Goal: Task Accomplishment & Management: Use online tool/utility

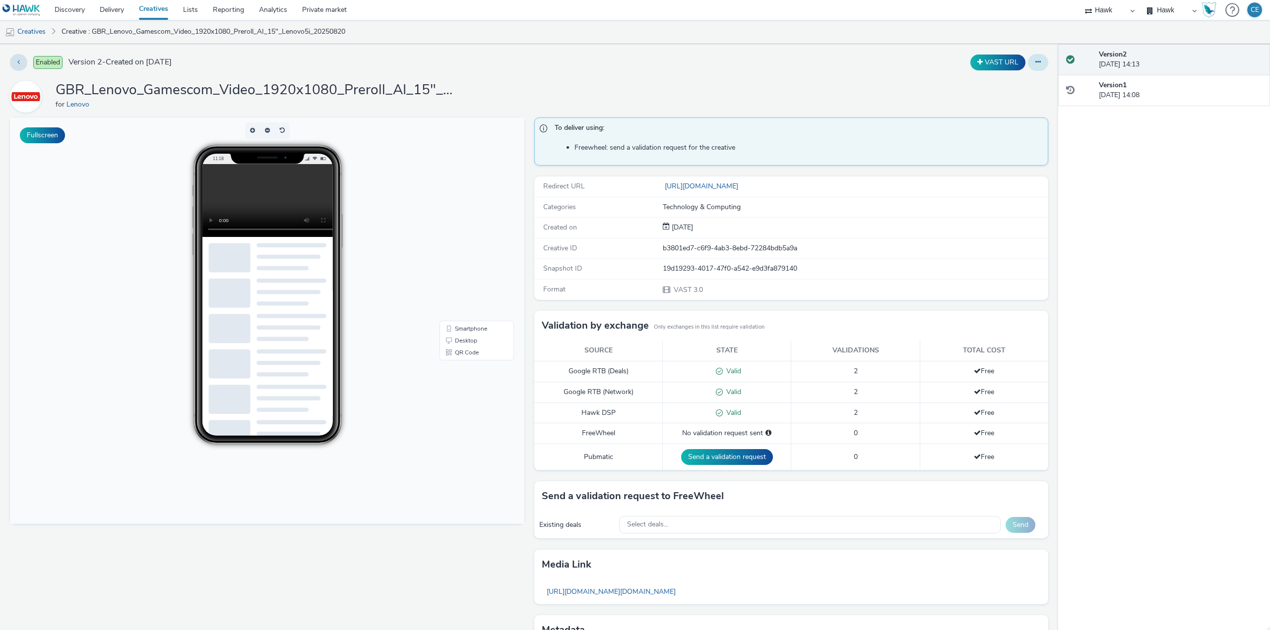
click at [1028, 62] on button at bounding box center [1038, 62] width 20 height 17
click at [1027, 79] on link "Edit" at bounding box center [1011, 82] width 74 height 20
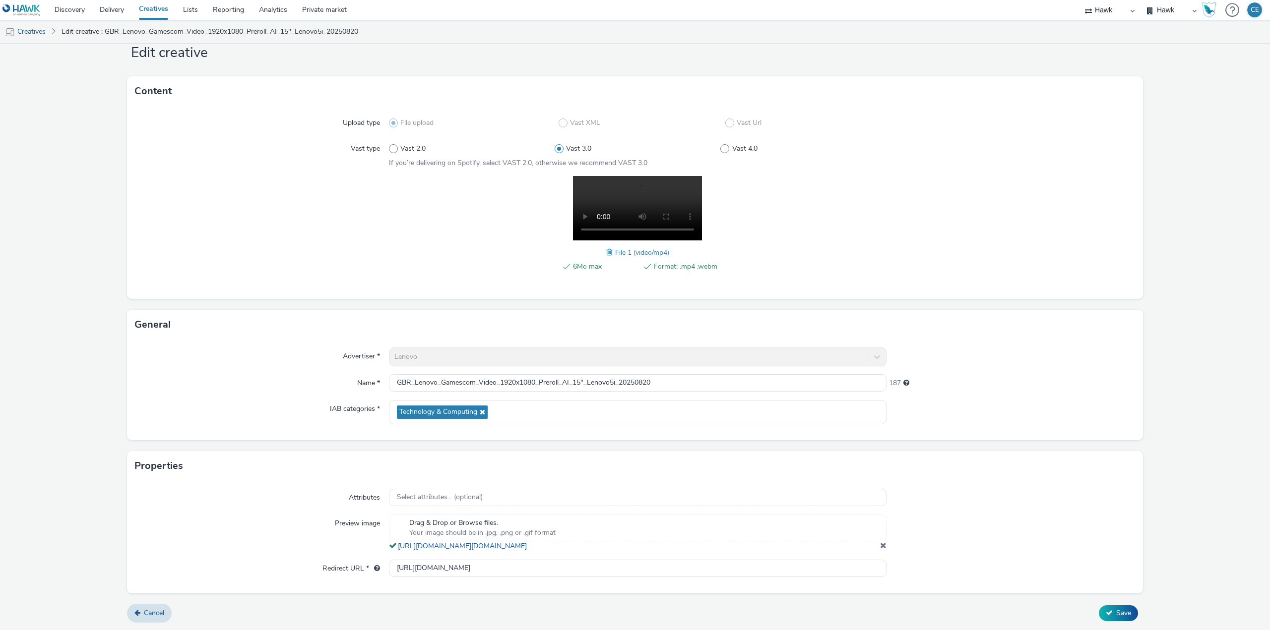
scroll to position [38, 0]
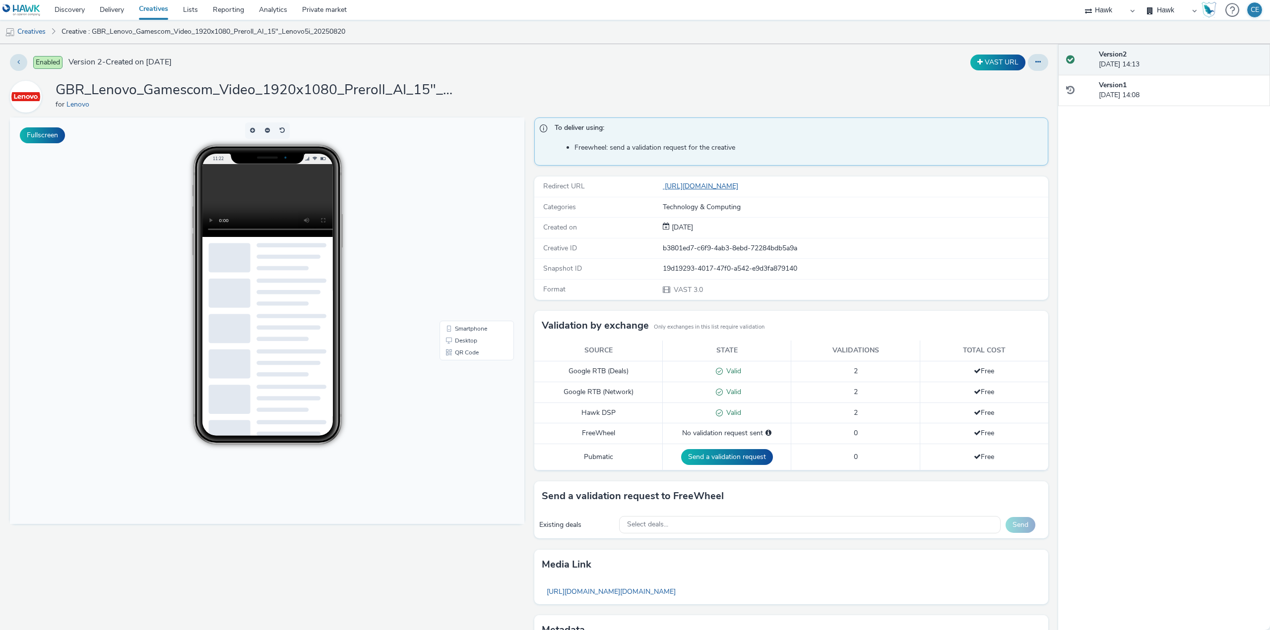
click at [742, 186] on link "[URL][DOMAIN_NAME]" at bounding box center [702, 186] width 79 height 9
click at [1035, 64] on icon at bounding box center [1037, 62] width 5 height 7
click at [1013, 84] on link "Edit" at bounding box center [1011, 82] width 74 height 20
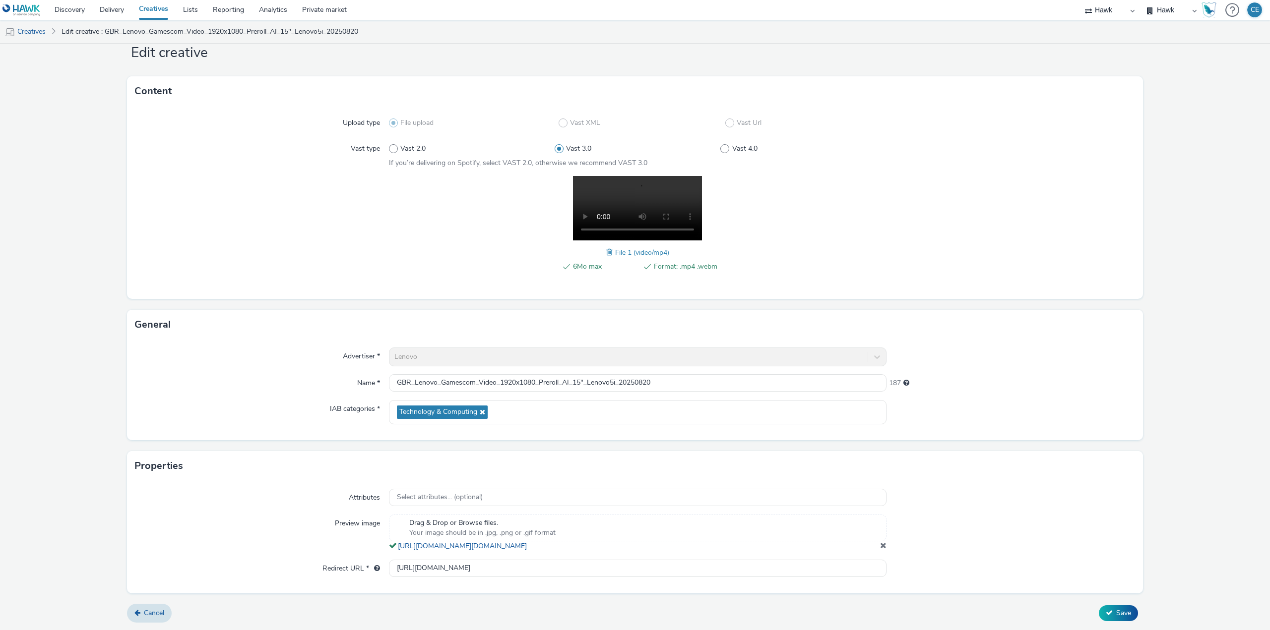
scroll to position [38, 0]
drag, startPoint x: 636, startPoint y: 576, endPoint x: 218, endPoint y: 581, distance: 418.1
click at [218, 581] on div "Attributes Select attributes... (optional) Preview image Drag & Drop or Browse …" at bounding box center [635, 537] width 1016 height 112
paste input "text"
type input "[URL][DOMAIN_NAME]"
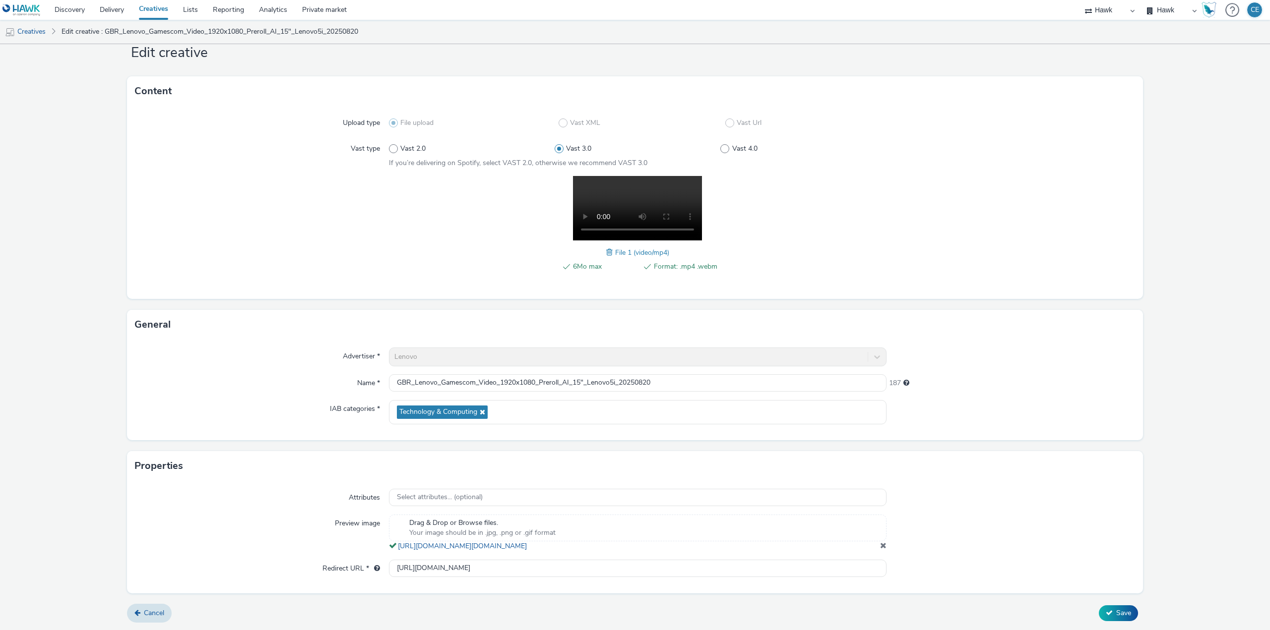
click at [964, 466] on div "Properties" at bounding box center [635, 466] width 1016 height 30
click at [1106, 610] on icon at bounding box center [1109, 613] width 7 height 7
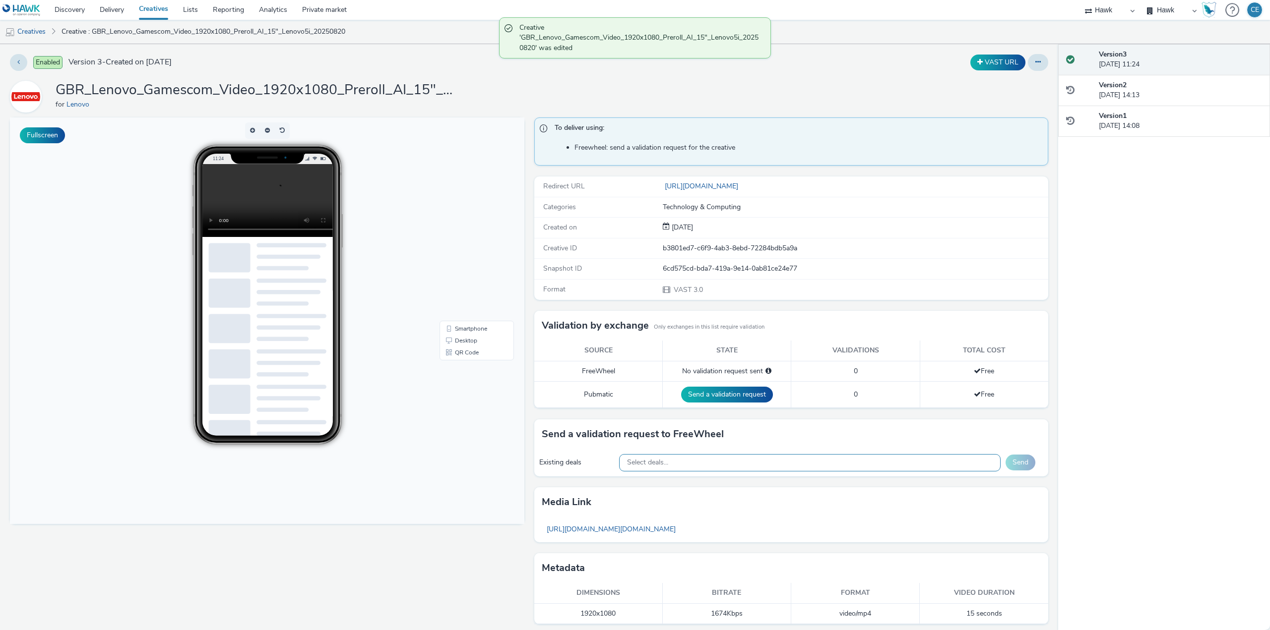
scroll to position [5, 0]
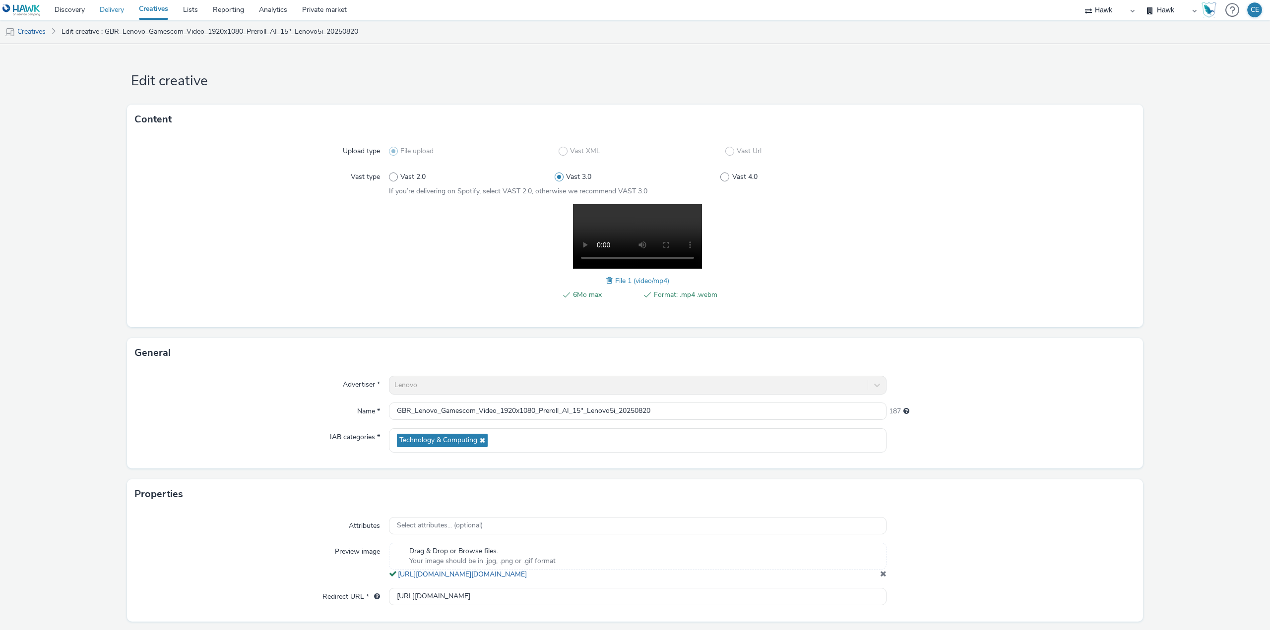
click at [114, 4] on link "Delivery" at bounding box center [111, 10] width 39 height 20
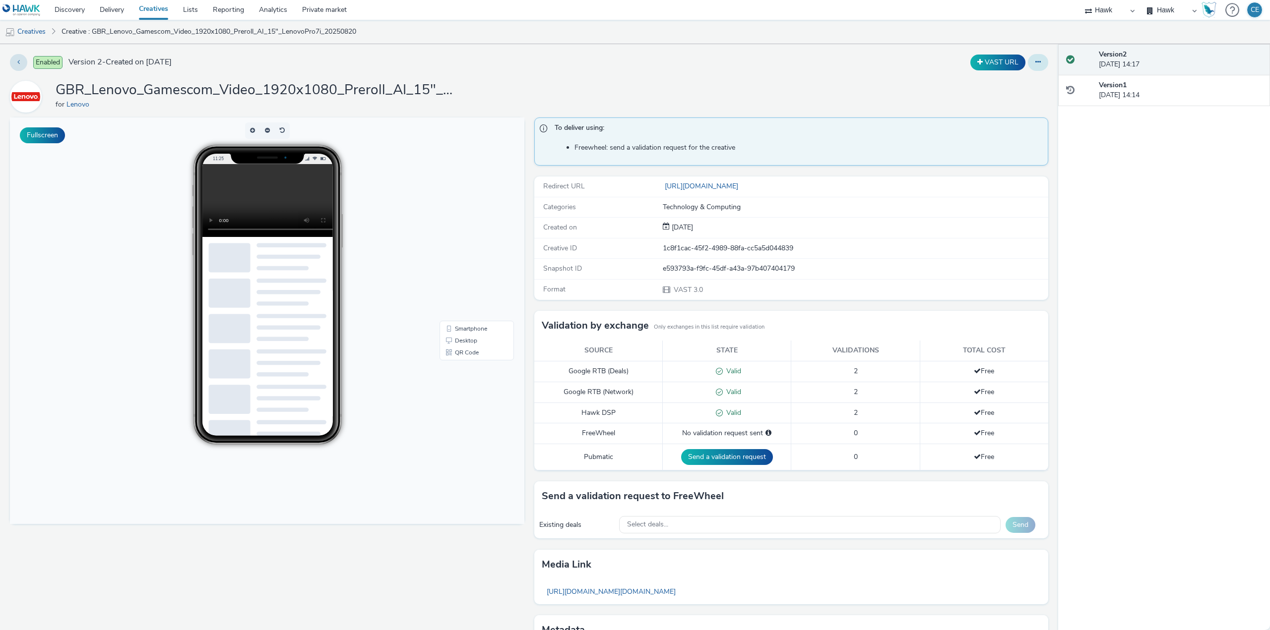
click at [1035, 61] on icon at bounding box center [1037, 62] width 5 height 7
click at [1005, 91] on link "Edit" at bounding box center [1011, 82] width 74 height 20
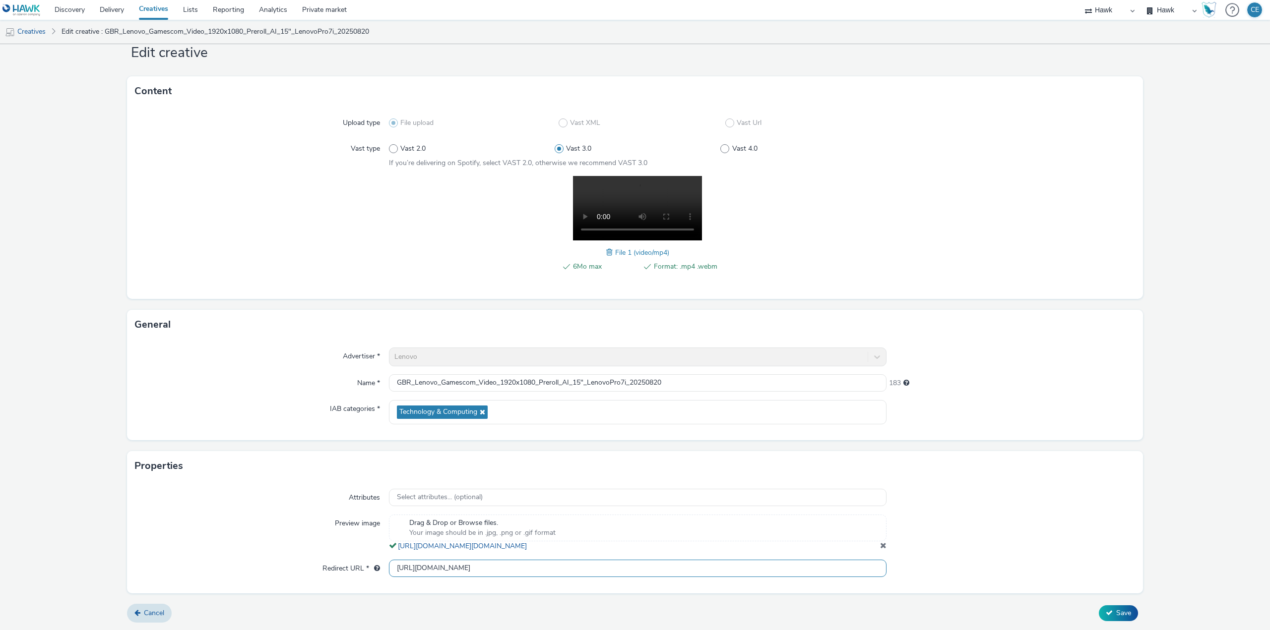
scroll to position [38, 0]
drag, startPoint x: 642, startPoint y: 570, endPoint x: 334, endPoint y: 601, distance: 310.0
click at [334, 601] on form "Edit creative Content Upload type File upload Vast XML Vast Url Vast type Vast …" at bounding box center [635, 323] width 1270 height 615
paste input "text"
type input "[URL][DOMAIN_NAME]"
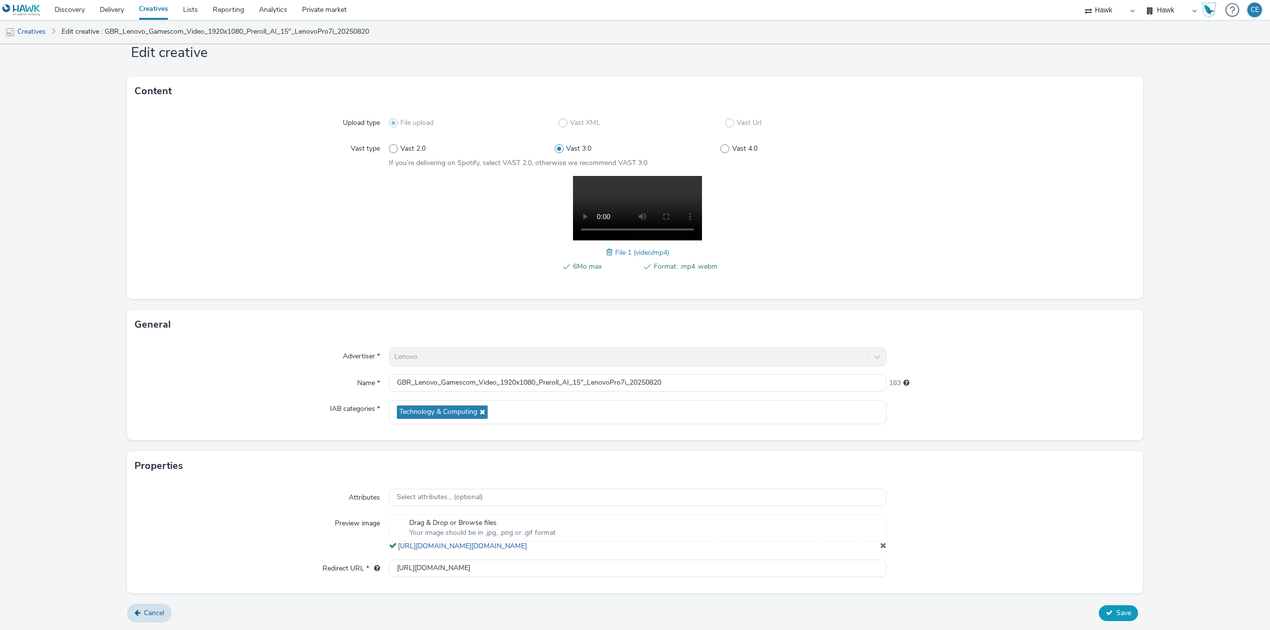
click at [1116, 611] on span "Save" at bounding box center [1123, 613] width 15 height 9
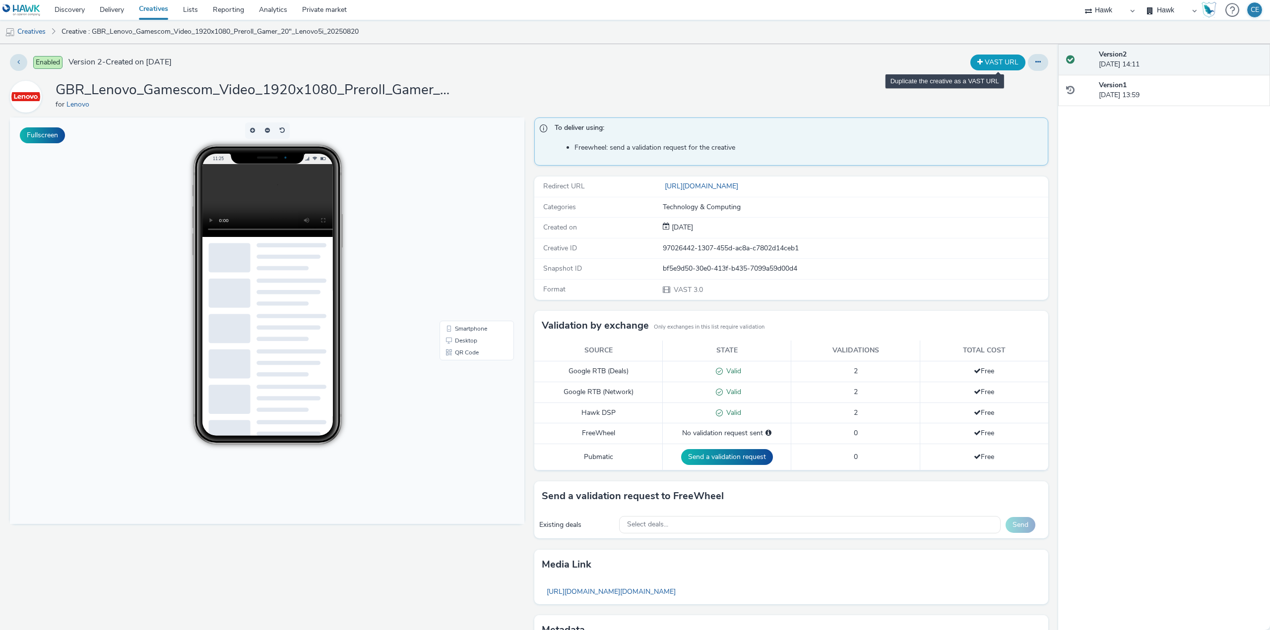
click at [1017, 62] on button "VAST URL" at bounding box center [997, 63] width 55 height 16
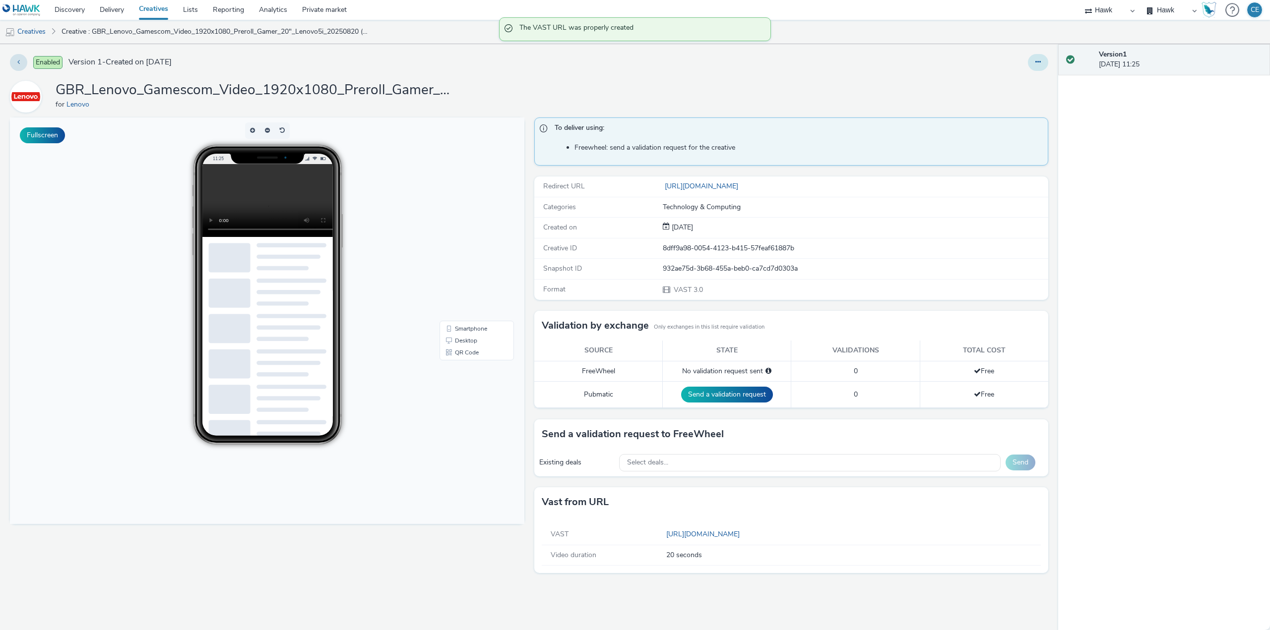
click at [1031, 62] on button at bounding box center [1038, 62] width 20 height 17
click at [1013, 146] on link "Archive" at bounding box center [1011, 142] width 74 height 20
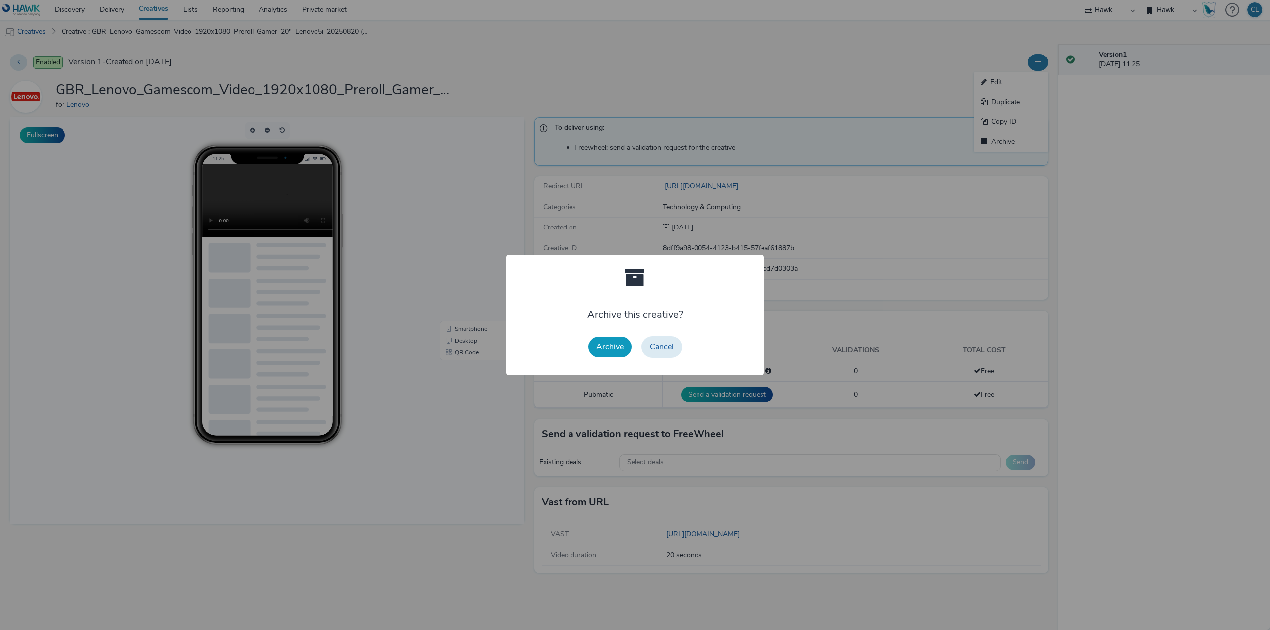
click at [589, 348] on button "Archive" at bounding box center [609, 347] width 43 height 21
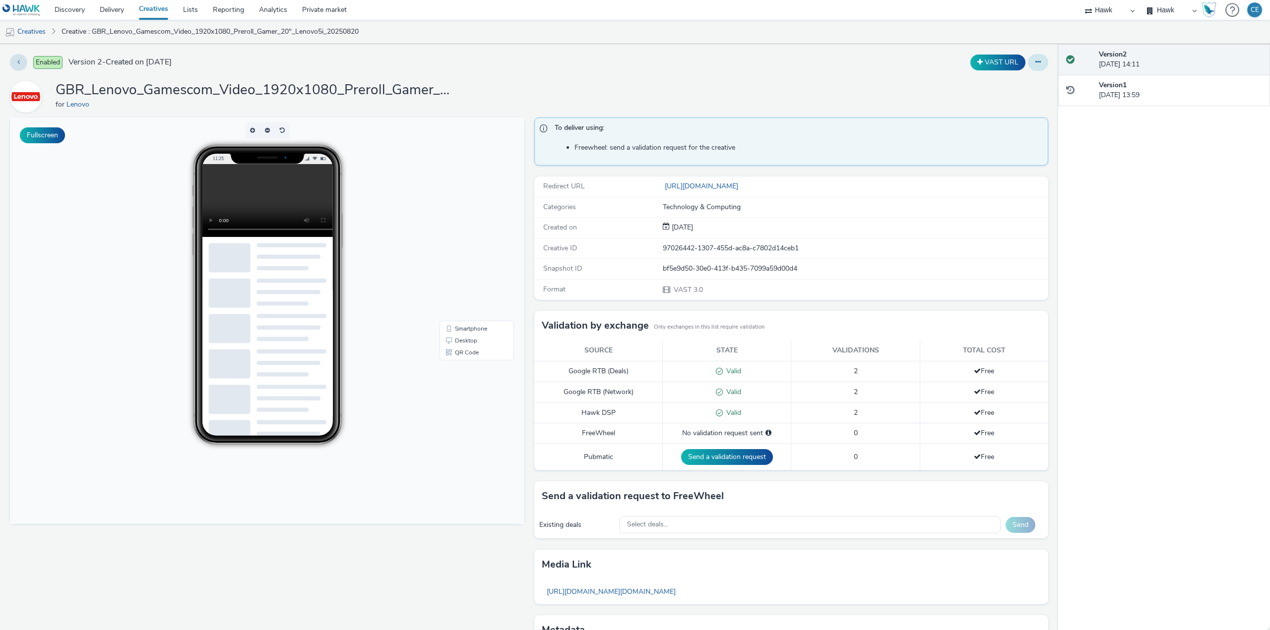
click at [1035, 61] on icon at bounding box center [1037, 62] width 5 height 7
click at [1021, 86] on link "Edit" at bounding box center [1011, 82] width 74 height 20
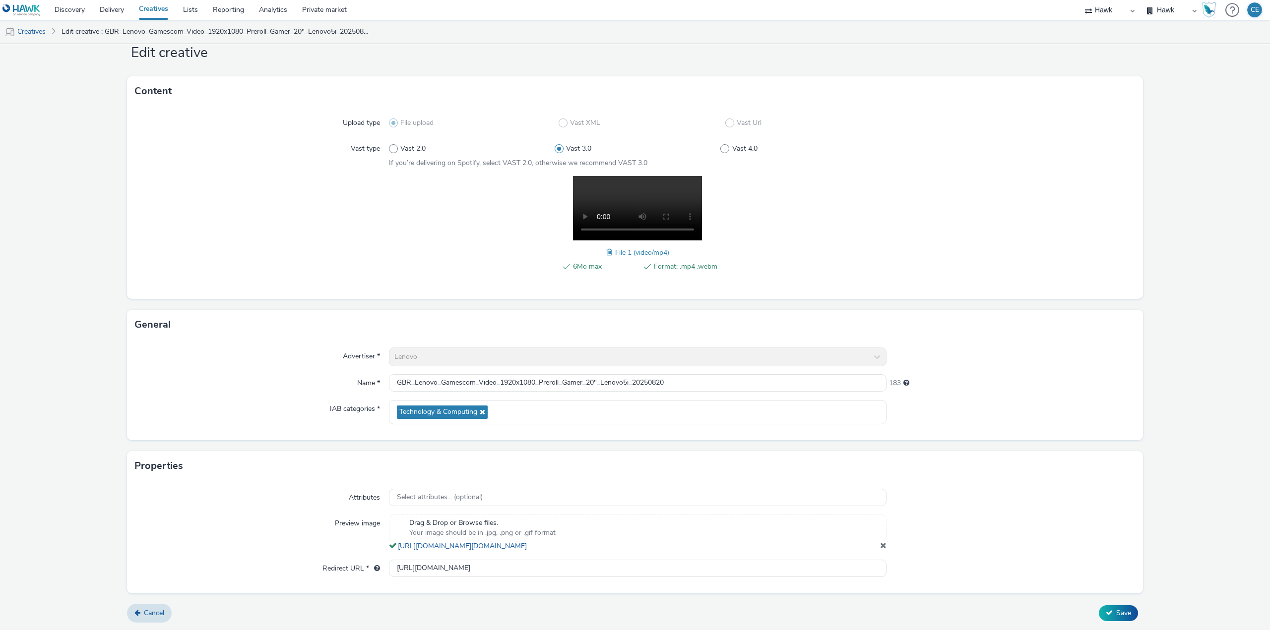
scroll to position [38, 0]
drag, startPoint x: 650, startPoint y: 578, endPoint x: 293, endPoint y: 575, distance: 357.6
click at [294, 575] on div "Redirect URL * https://www.lenovo.com/de/de/legion/legion-intel/?&cid=de:direct…" at bounding box center [635, 569] width 1000 height 18
paste input "text"
type input "[URL][DOMAIN_NAME]"
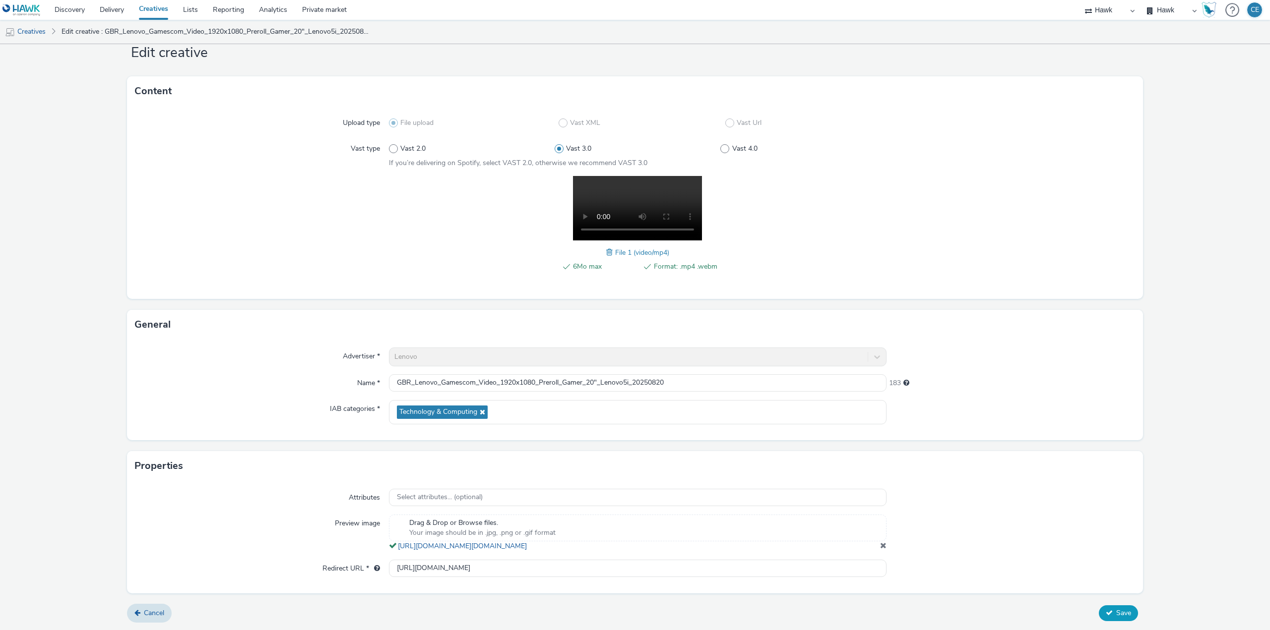
click at [1122, 611] on span "Save" at bounding box center [1123, 613] width 15 height 9
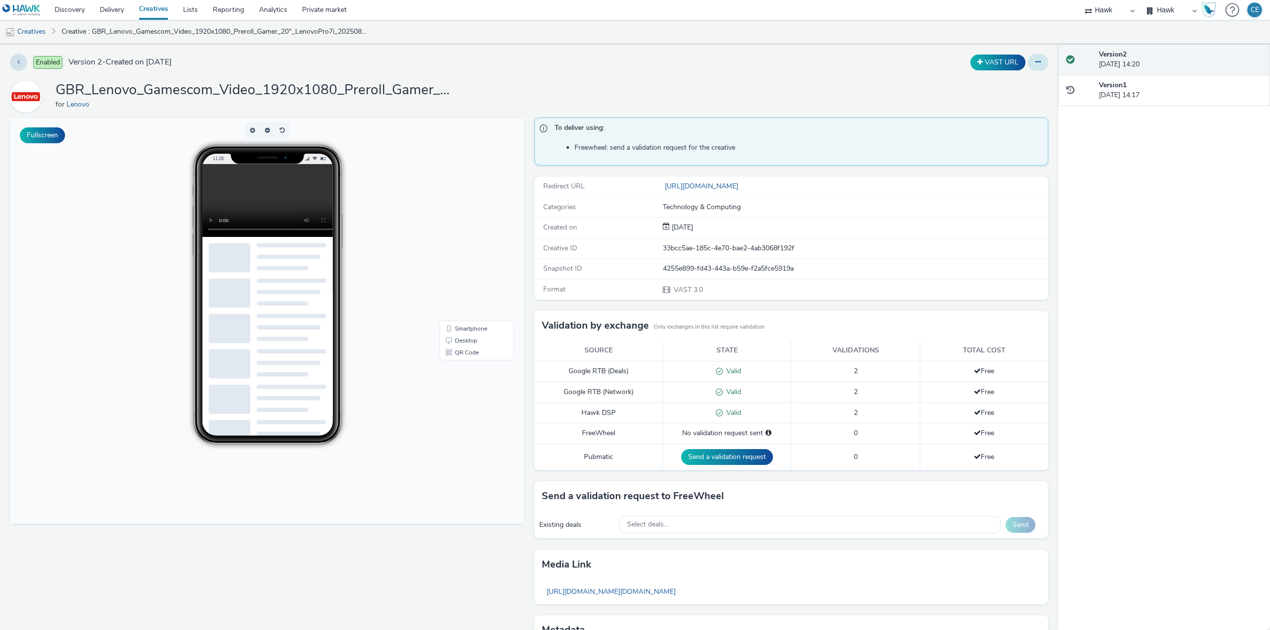
click at [1036, 65] on button at bounding box center [1038, 62] width 20 height 17
click at [1011, 77] on link "Edit" at bounding box center [1011, 82] width 74 height 20
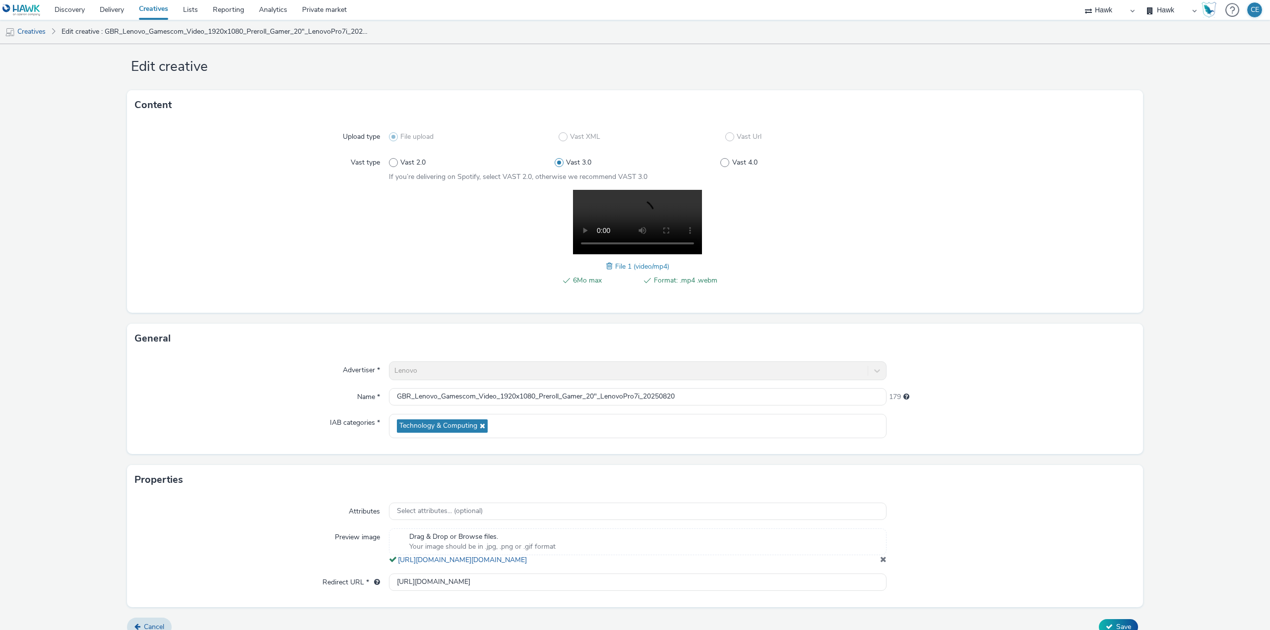
scroll to position [38, 0]
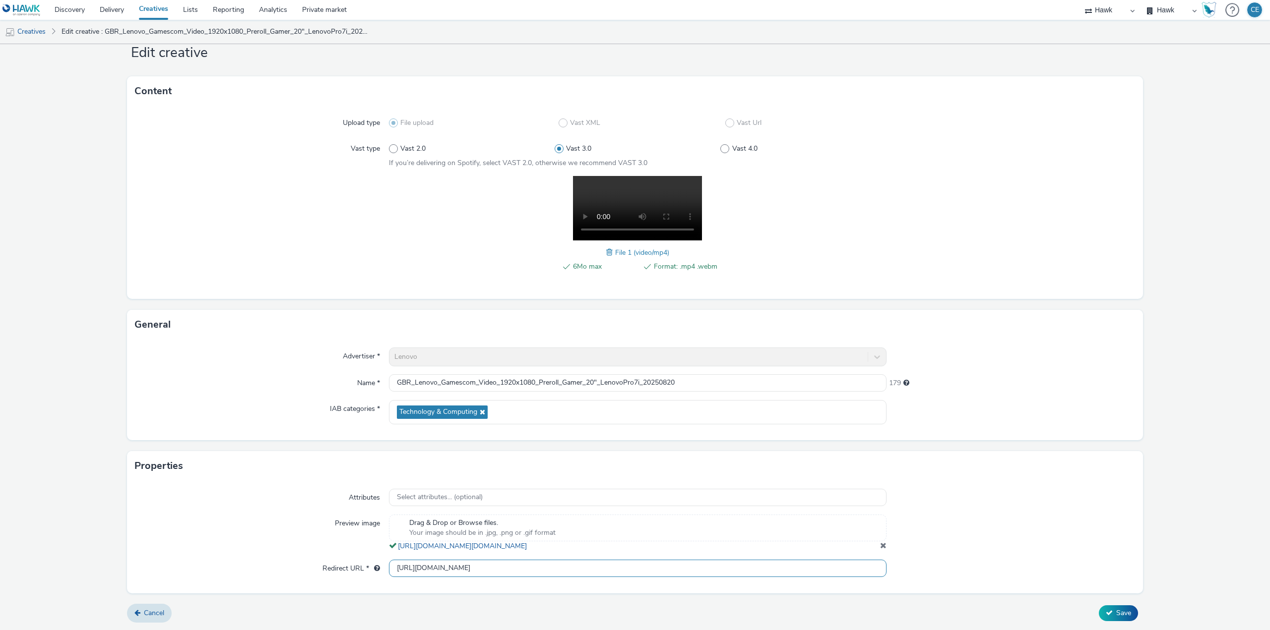
drag, startPoint x: 641, startPoint y: 564, endPoint x: 304, endPoint y: 565, distance: 337.8
click at [304, 565] on div "Redirect URL * [URL][DOMAIN_NAME]" at bounding box center [635, 569] width 1000 height 18
paste input "text"
type input "[URL][DOMAIN_NAME]"
click at [1108, 612] on button "Save" at bounding box center [1118, 614] width 39 height 16
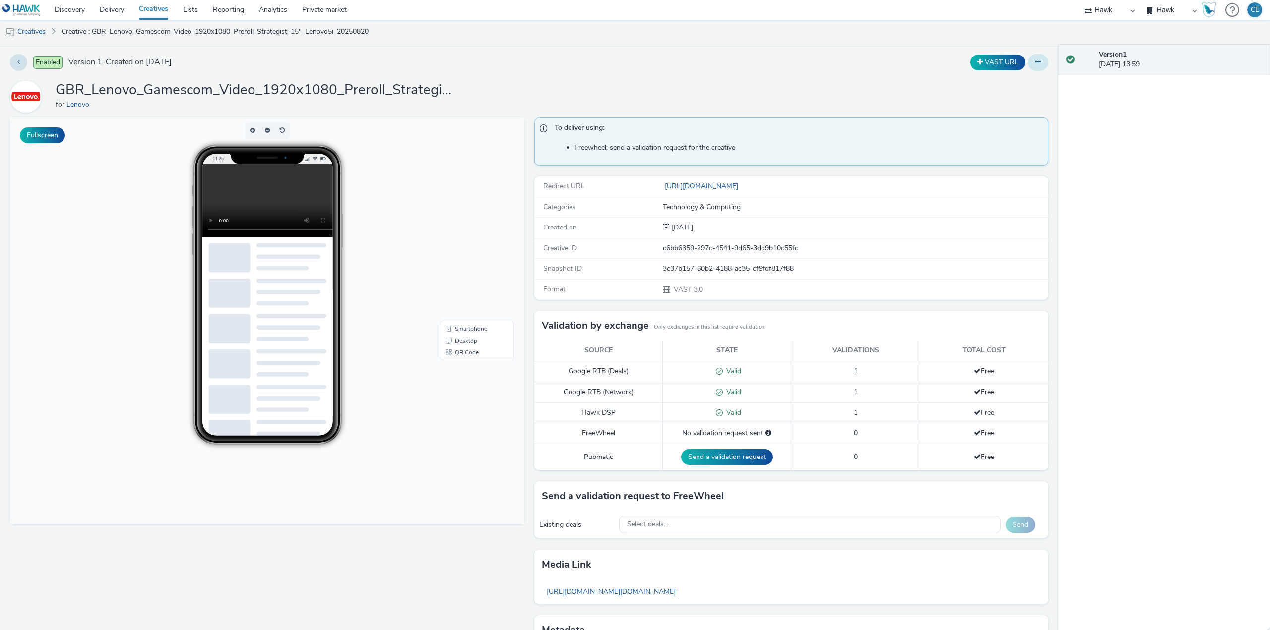
click at [1035, 62] on icon at bounding box center [1037, 62] width 5 height 7
click at [1011, 88] on link "Edit" at bounding box center [1011, 82] width 74 height 20
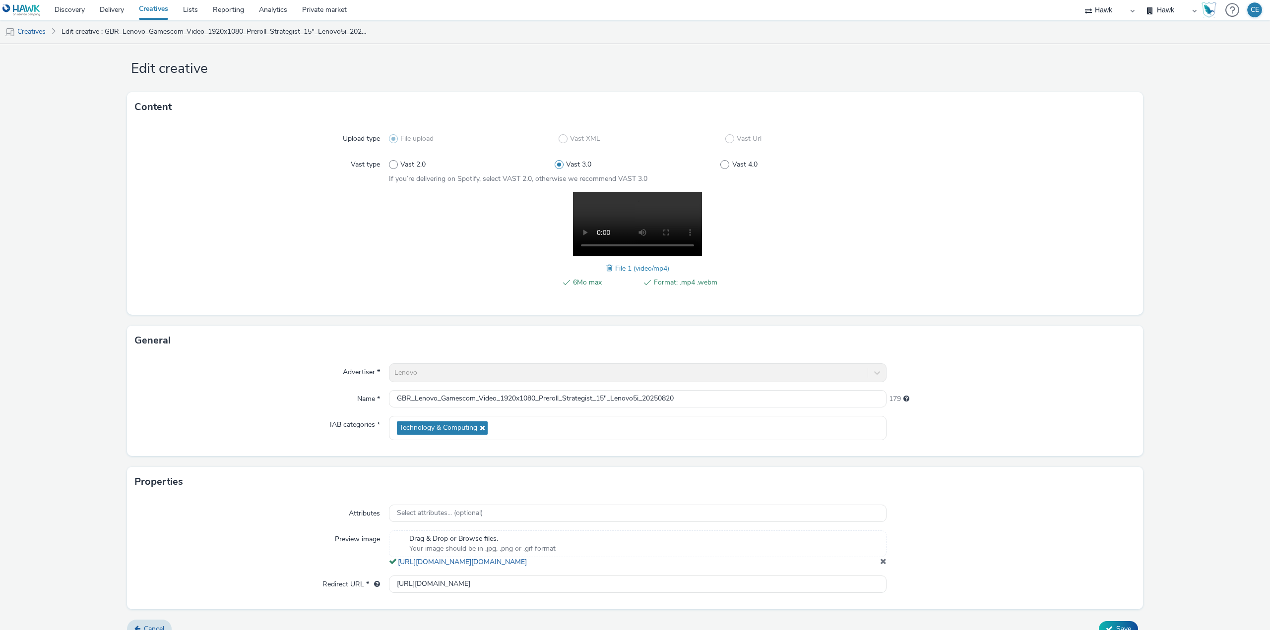
scroll to position [38, 0]
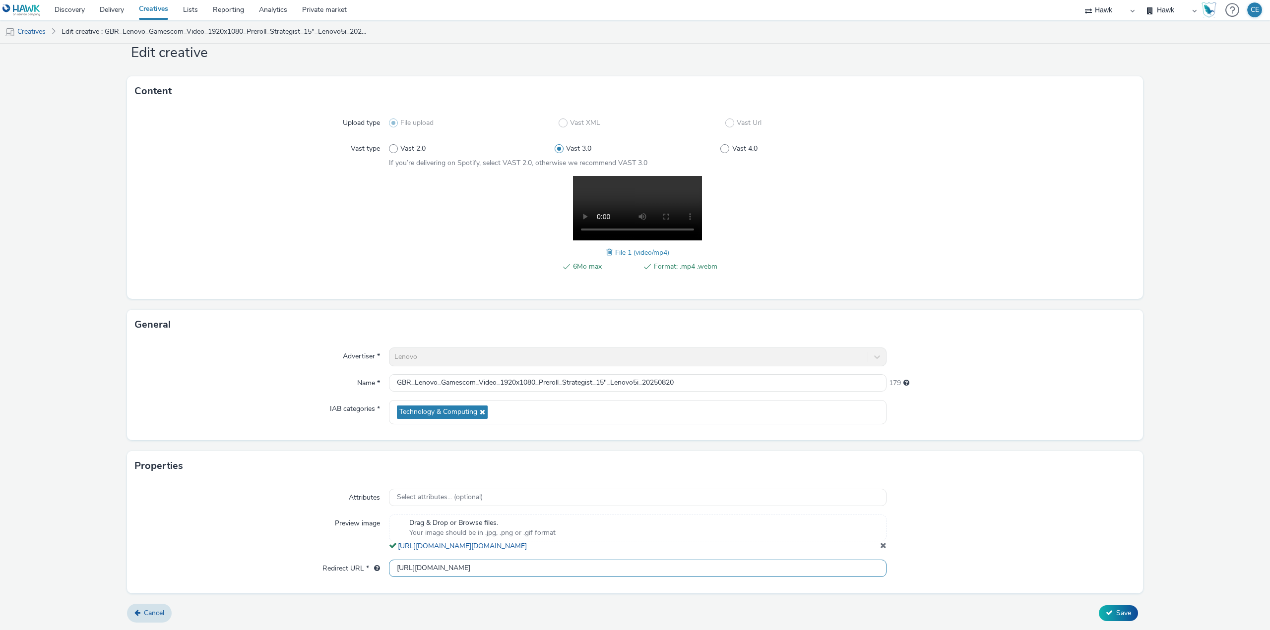
drag, startPoint x: 640, startPoint y: 570, endPoint x: 299, endPoint y: 560, distance: 341.4
click at [299, 560] on div "Redirect URL * https://www.lenovo.com/de/de/legion/legion-intel/?&cid=de:direct…" at bounding box center [635, 569] width 1000 height 18
paste input "text"
type input "[URL][DOMAIN_NAME]"
click at [1099, 613] on button "Save" at bounding box center [1118, 614] width 39 height 16
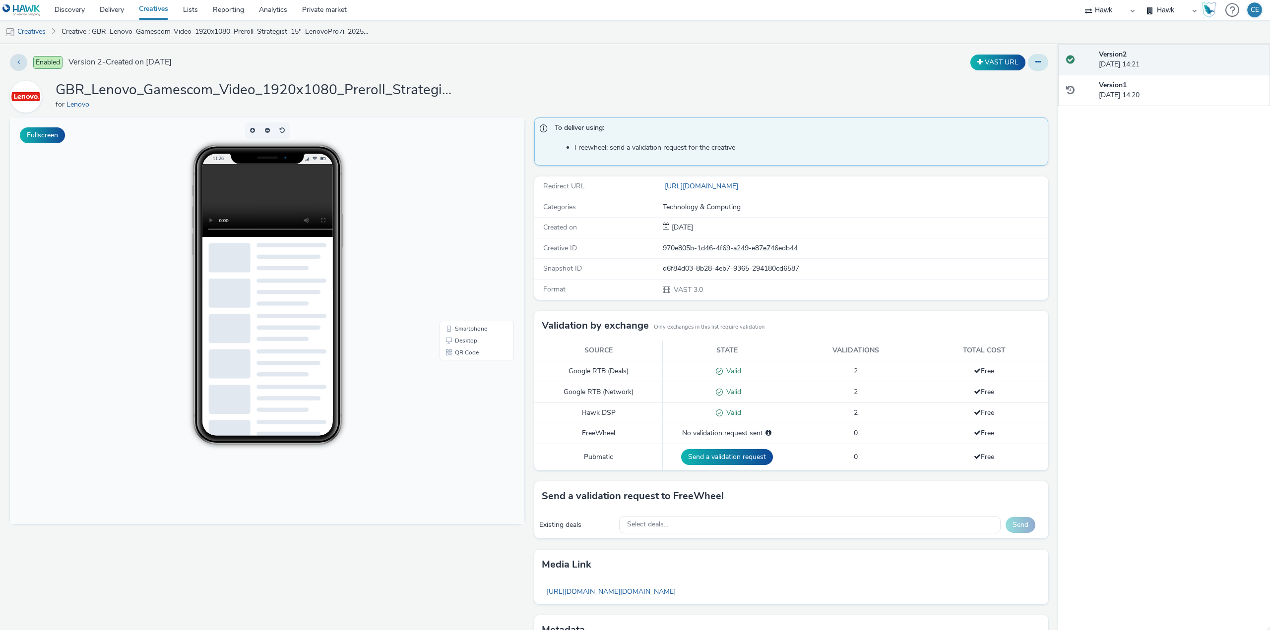
click at [1028, 66] on button at bounding box center [1038, 62] width 20 height 17
click at [1013, 81] on link "Edit" at bounding box center [1011, 82] width 74 height 20
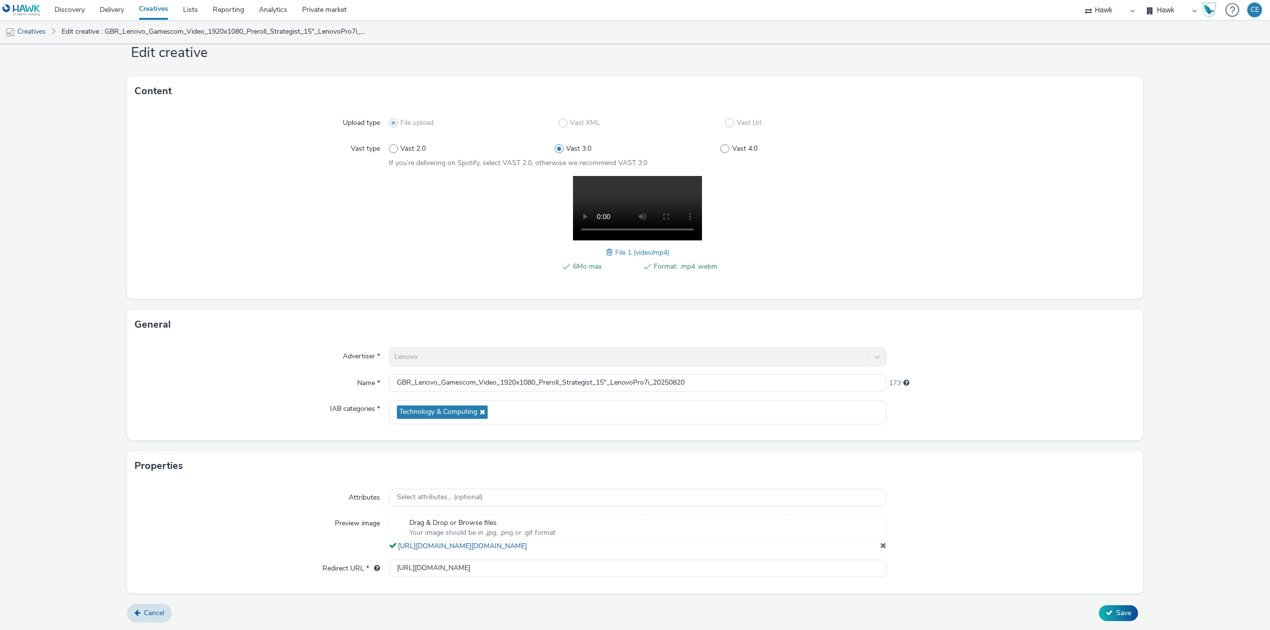
scroll to position [38, 0]
drag, startPoint x: 659, startPoint y: 576, endPoint x: 370, endPoint y: 599, distance: 289.6
click at [370, 599] on form "Edit creative Content Upload type File upload Vast XML Vast Url Vast type Vast …" at bounding box center [635, 323] width 1270 height 615
paste input "text"
type input "[URL][DOMAIN_NAME]"
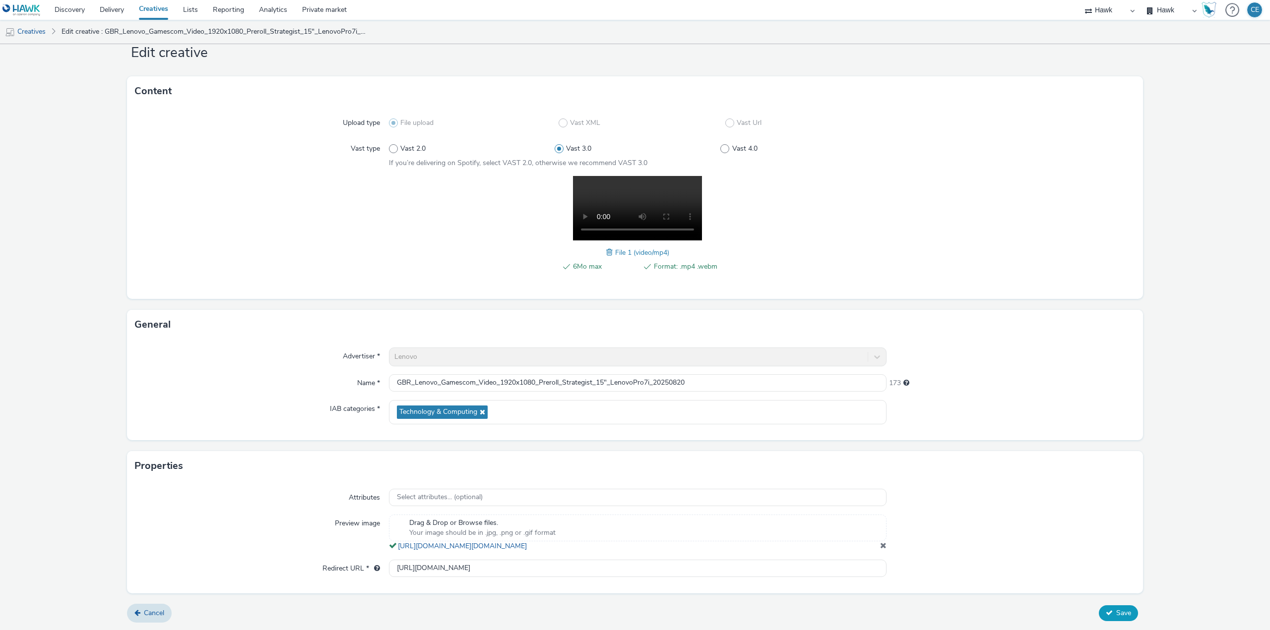
click at [1123, 611] on button "Save" at bounding box center [1118, 614] width 39 height 16
